Goal: Navigation & Orientation: Find specific page/section

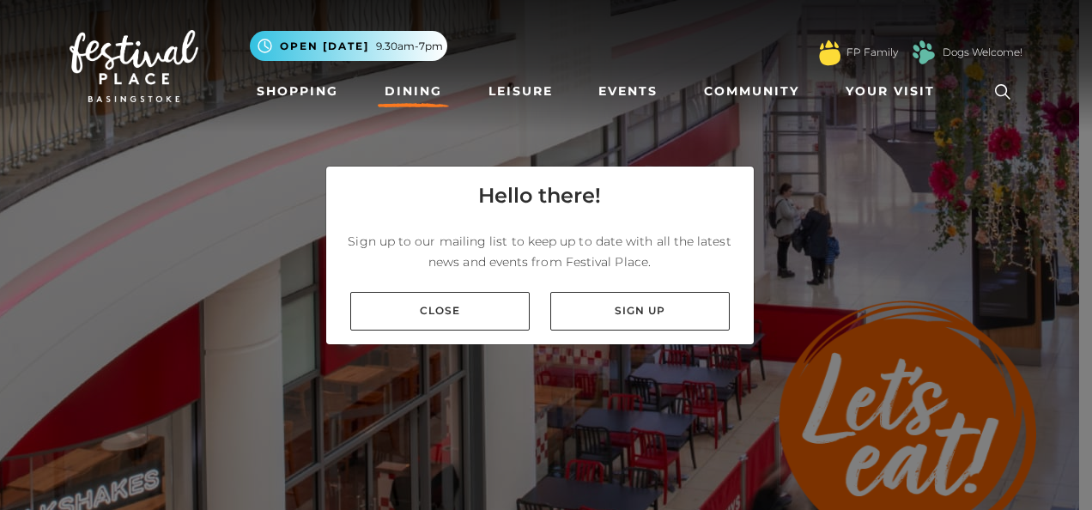
click at [1008, 459] on div "Hello there! Sign up to our mailing list to keep up to date with all the latest…" at bounding box center [546, 255] width 1092 height 510
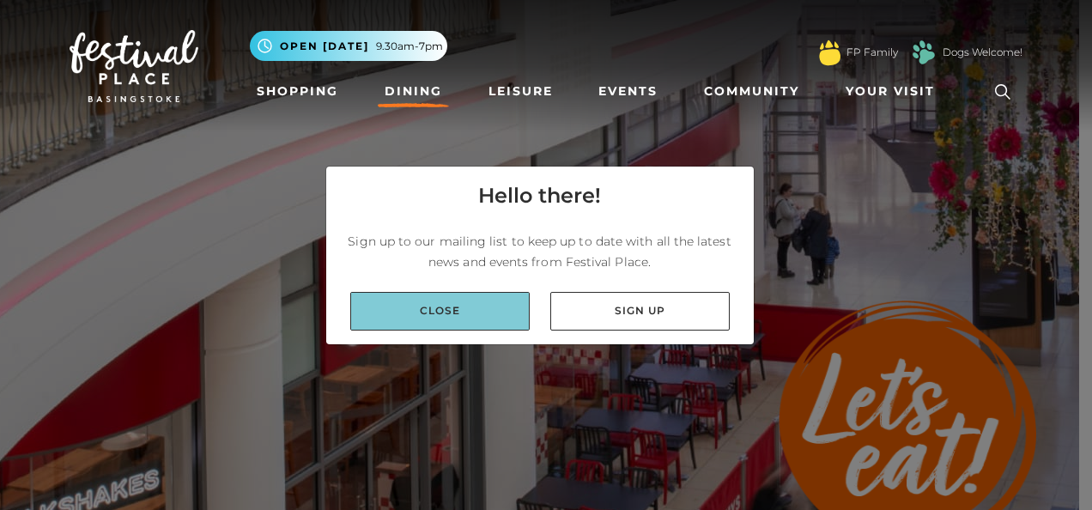
click at [489, 318] on link "Close" at bounding box center [439, 311] width 179 height 39
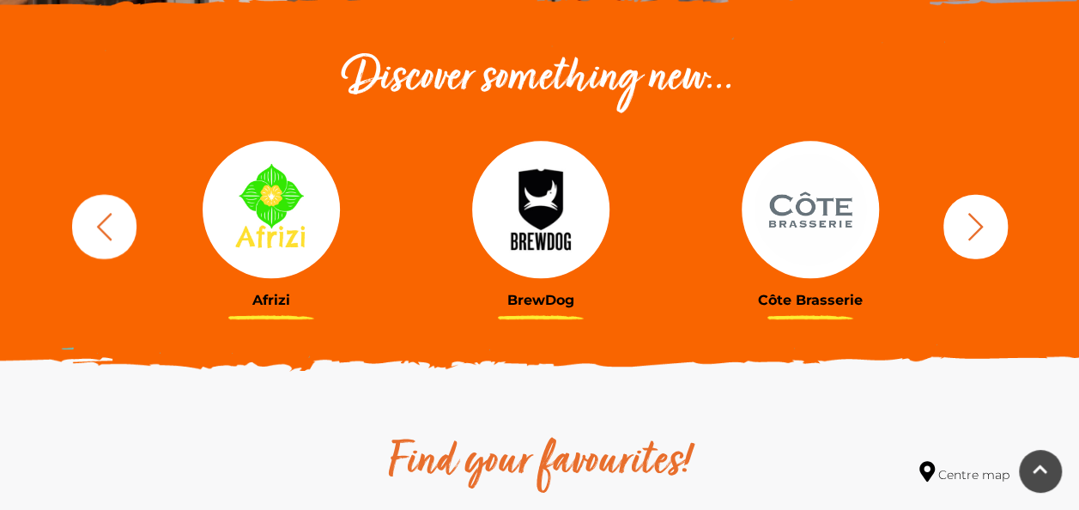
scroll to position [618, 0]
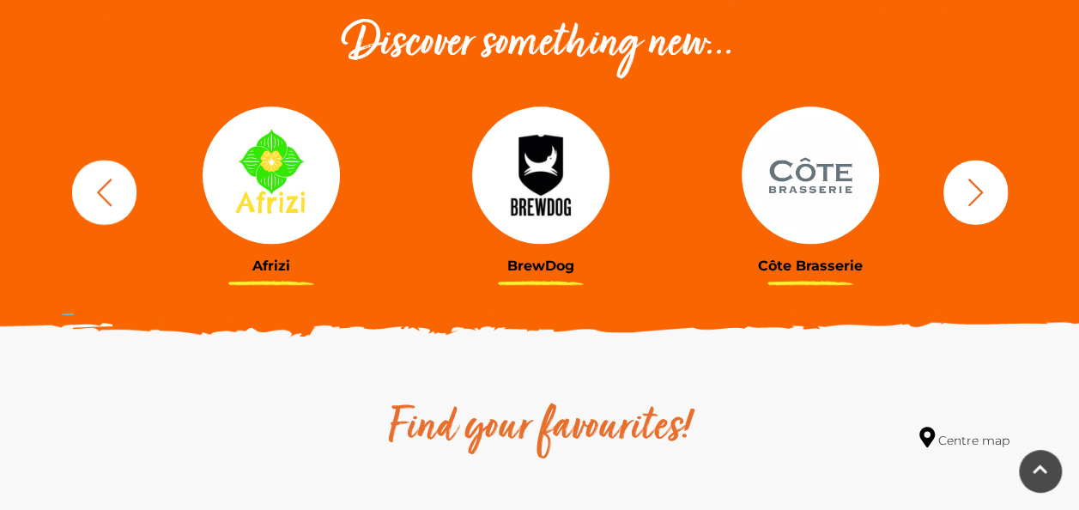
click at [955, 201] on button "button" at bounding box center [975, 192] width 64 height 64
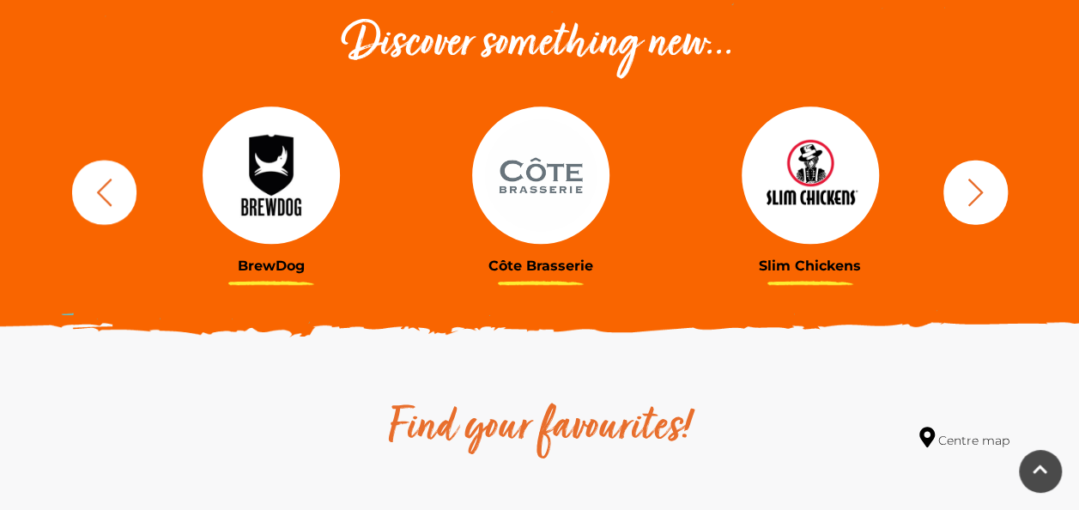
click at [955, 201] on button "button" at bounding box center [975, 192] width 64 height 64
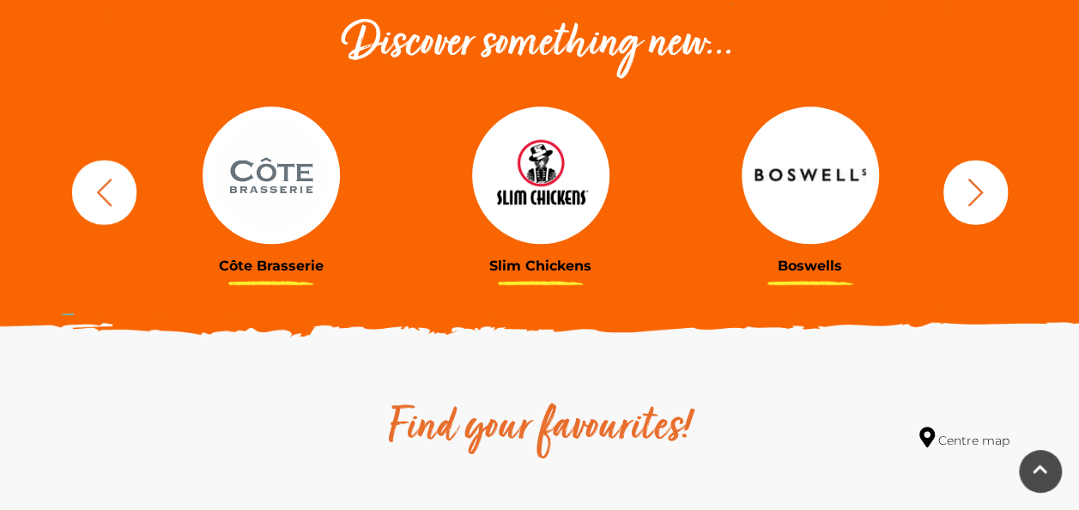
click at [955, 201] on button "button" at bounding box center [975, 192] width 64 height 64
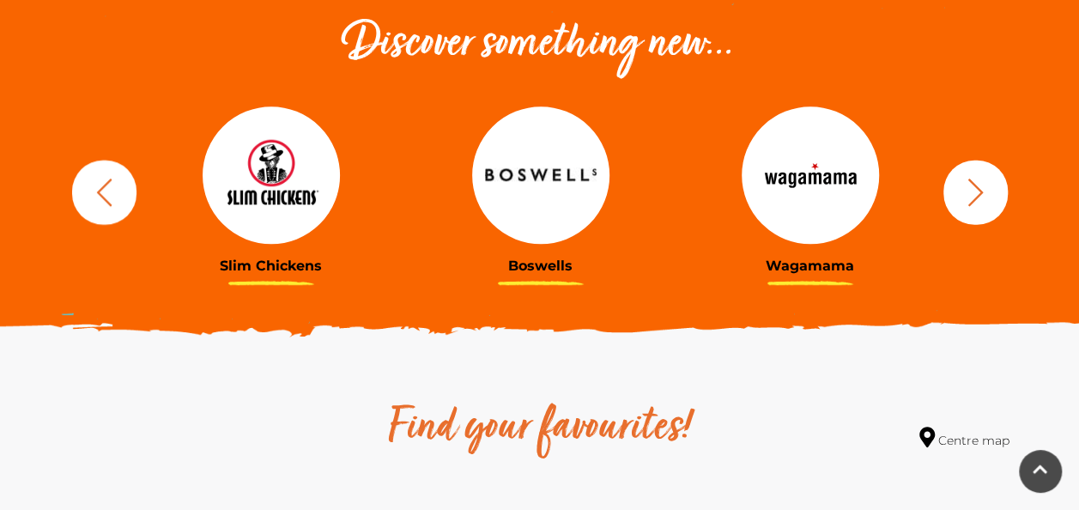
click at [955, 201] on button "button" at bounding box center [975, 192] width 64 height 64
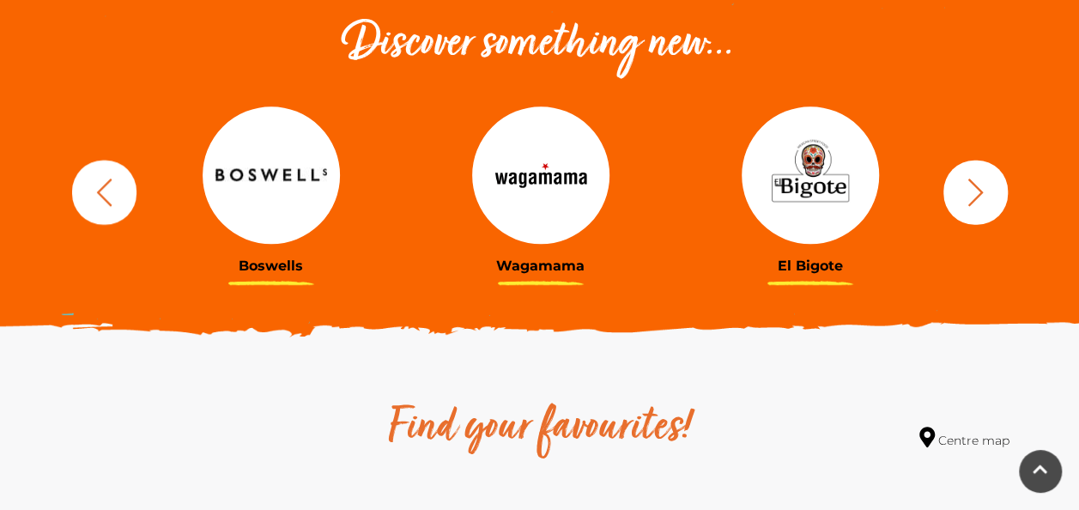
click at [955, 201] on button "button" at bounding box center [975, 192] width 64 height 64
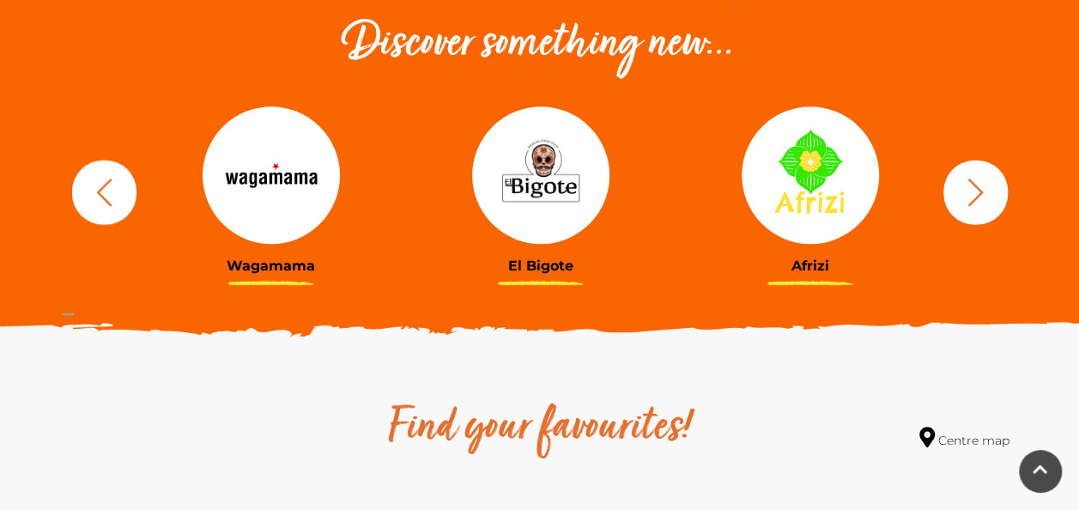
click at [955, 201] on button "button" at bounding box center [975, 192] width 64 height 64
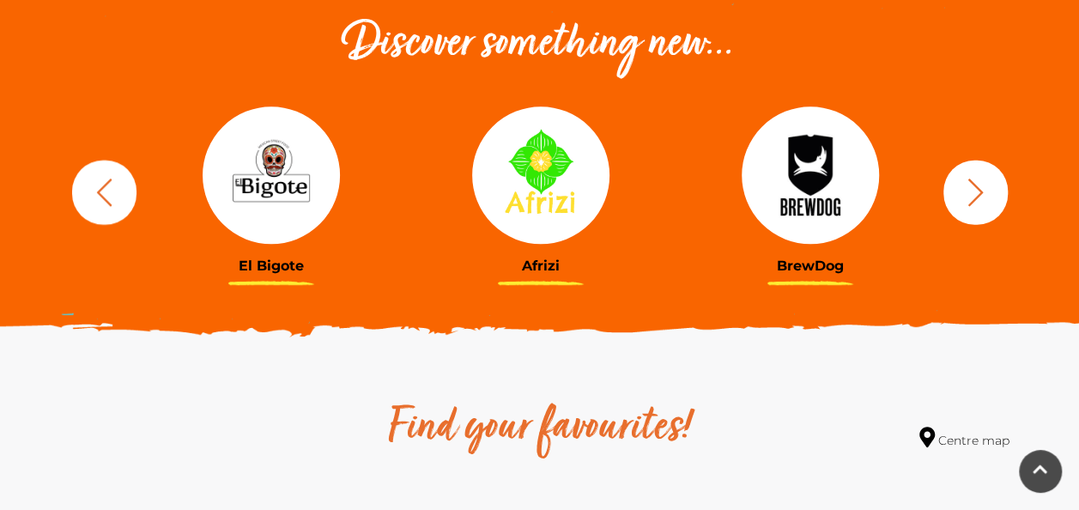
click at [990, 197] on icon "button" at bounding box center [975, 192] width 32 height 32
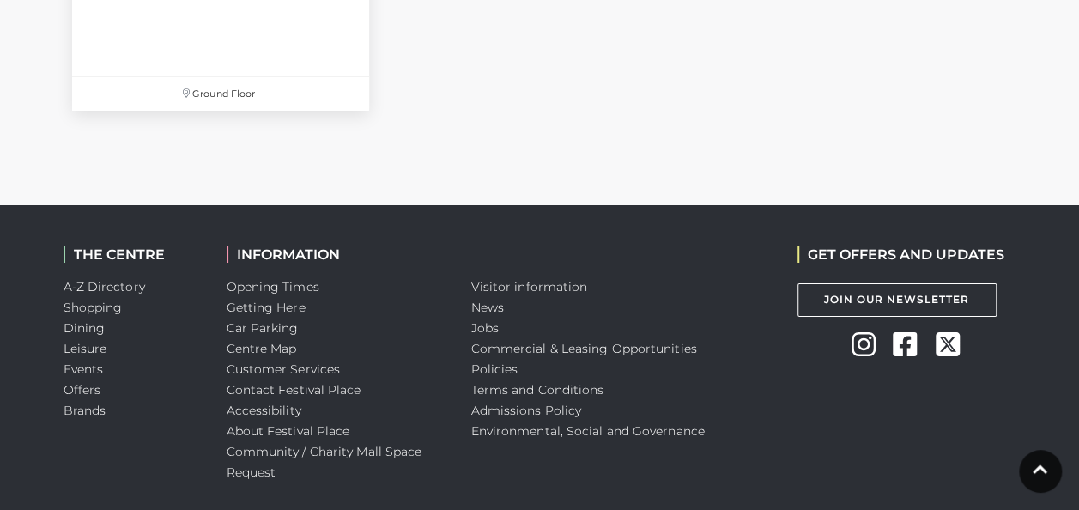
scroll to position [6243, 0]
